Goal: Find contact information: Find contact information

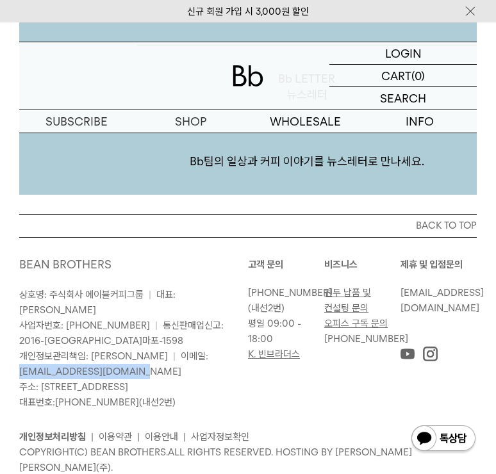
drag, startPoint x: 6, startPoint y: 342, endPoint x: 141, endPoint y: 343, distance: 134.5
click at [141, 343] on div "BACK TO TOP BEAN BROTHERS 상호명: 주식회사 에이블커피그룹 | 대표: [PERSON_NAME] 사업자번호: [PHONE_N…" at bounding box center [248, 354] width 496 height 280
copy link "[EMAIL_ADDRESS][DOMAIN_NAME]"
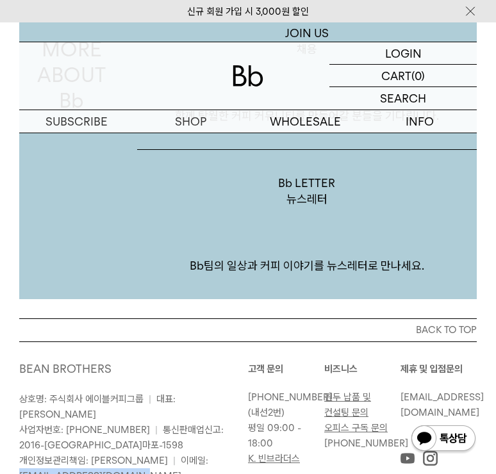
scroll to position [2839, 0]
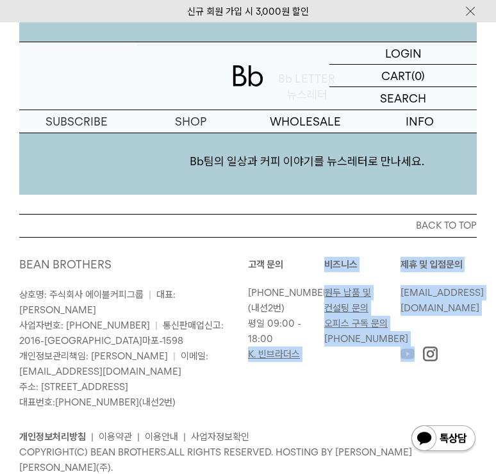
drag, startPoint x: 318, startPoint y: 324, endPoint x: 410, endPoint y: 325, distance: 91.6
click at [410, 325] on div "고객 문의 [PHONE_NUMBER] (내선2번) 평일 09:00 - 18:00 K. 빈브라더스 [GEOGRAPHIC_DATA] 원두 납품 및…" at bounding box center [362, 309] width 229 height 105
click at [409, 304] on div "제휴 및 입점문의 [EMAIL_ADDRESS][DOMAIN_NAME]" at bounding box center [438, 309] width 76 height 105
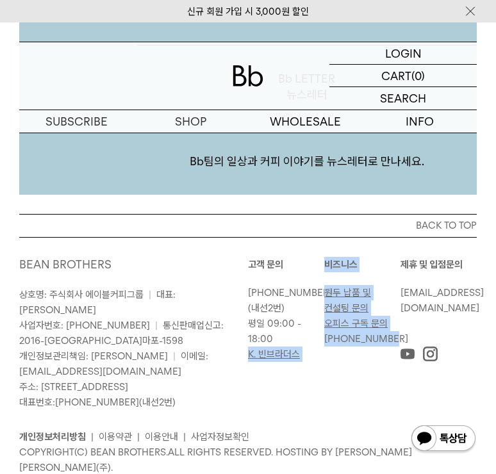
drag, startPoint x: 323, startPoint y: 321, endPoint x: 386, endPoint y: 320, distance: 63.4
click at [386, 320] on div "고객 문의 [PHONE_NUMBER] (내선2번) 평일 09:00 - 18:00 K. 빈브라더스 [GEOGRAPHIC_DATA] 원두 납품 및…" at bounding box center [362, 309] width 229 height 105
drag, startPoint x: 350, startPoint y: 341, endPoint x: 325, endPoint y: 336, distance: 25.5
click at [349, 341] on div "비즈니스 원두 납품 및 컨설팅 문의 오피스 구독 문의 [PHONE_NUMBER]" at bounding box center [362, 309] width 76 height 105
click at [318, 327] on div "[PHONE_NUMBER] (내선2번) 평일 09:00 - 18:00 K. 빈브라더스" at bounding box center [286, 323] width 76 height 77
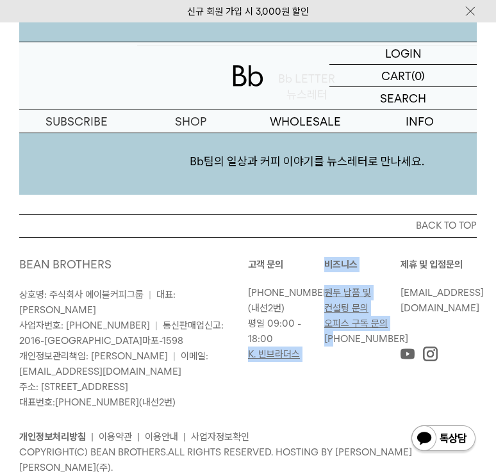
drag, startPoint x: 325, startPoint y: 326, endPoint x: 334, endPoint y: 325, distance: 9.6
click at [334, 325] on div "고객 문의 [PHONE_NUMBER] (내선2번) 평일 09:00 - 18:00 K. 빈브라더스 [GEOGRAPHIC_DATA] 원두 납품 및…" at bounding box center [362, 309] width 229 height 105
click at [311, 323] on p "평일 09:00 - 18:00" at bounding box center [283, 331] width 70 height 31
